Goal: Task Accomplishment & Management: Manage account settings

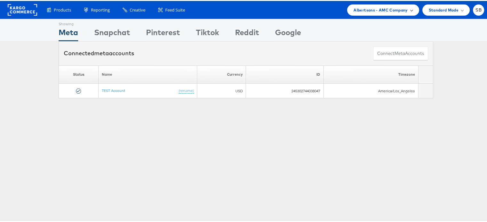
click at [360, 8] on span "Albertsons - AMC Company" at bounding box center [380, 9] width 54 height 7
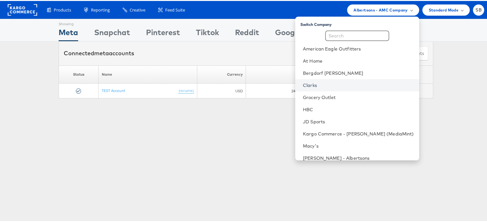
click at [322, 81] on link "Clarks" at bounding box center [358, 84] width 111 height 6
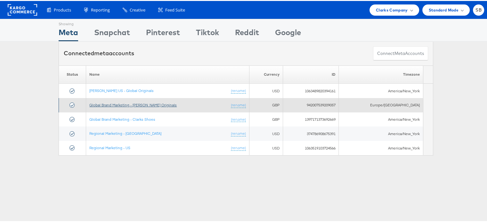
click at [128, 105] on link "Global Brand Marketing - Clarks Originals" at bounding box center [132, 104] width 87 height 5
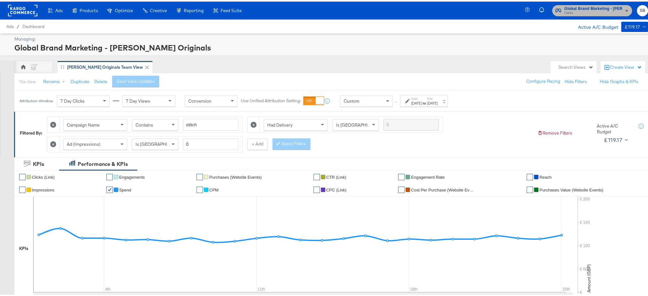
click at [575, 12] on span "Clarks" at bounding box center [594, 11] width 58 height 5
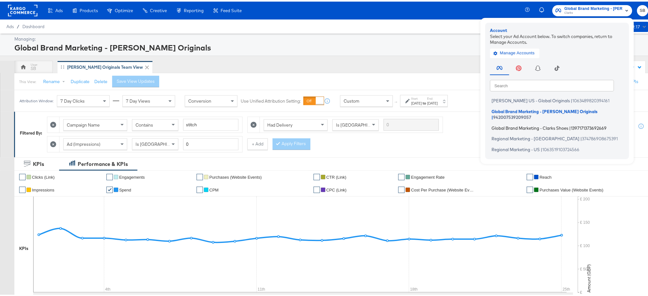
click at [511, 124] on span "Global Brand Marketing - Clarks Shoes" at bounding box center [530, 126] width 77 height 5
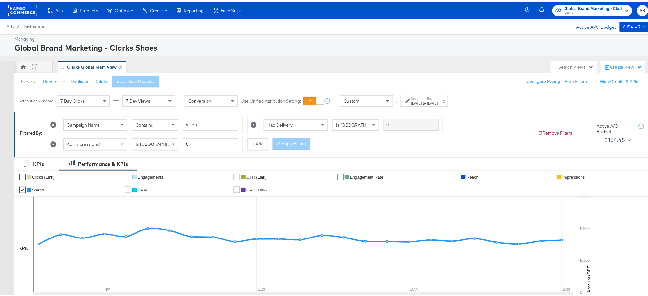
click at [27, 8] on rect at bounding box center [22, 9] width 29 height 12
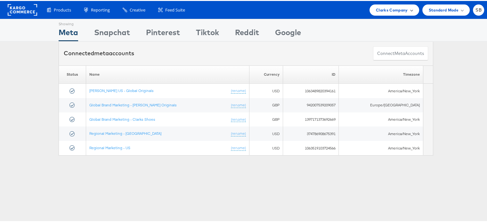
click at [400, 11] on span "Clarks Company" at bounding box center [392, 9] width 32 height 7
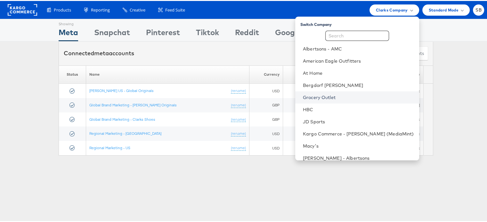
click at [330, 98] on link "Grocery Outlet" at bounding box center [358, 96] width 111 height 6
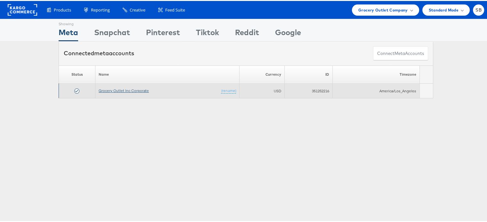
click at [125, 89] on link "Grocery Outlet Inc Corporate" at bounding box center [124, 89] width 50 height 5
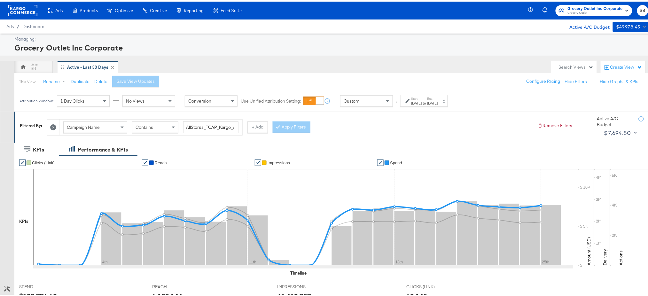
scroll to position [165, 0]
